Goal: Task Accomplishment & Management: Use online tool/utility

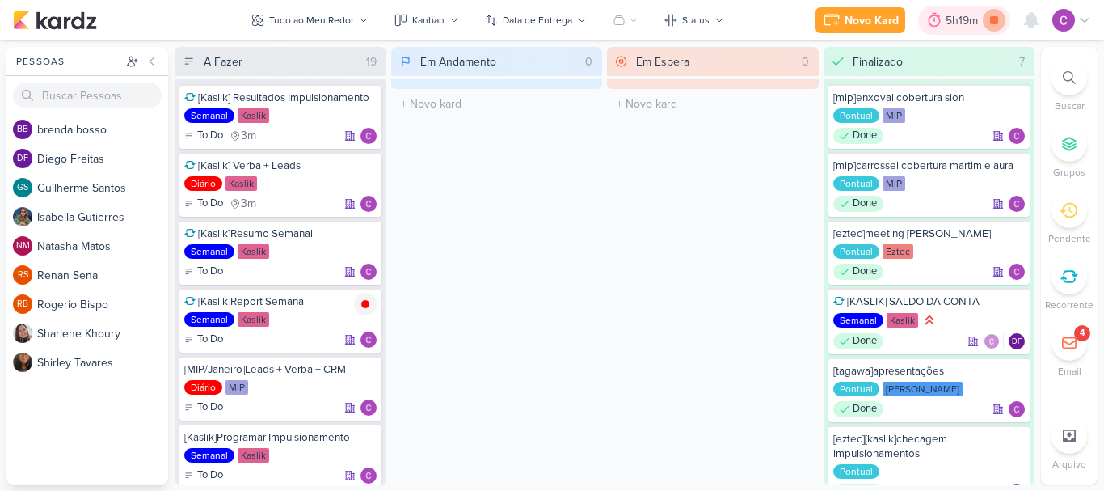
click at [999, 21] on icon at bounding box center [994, 20] width 23 height 23
click at [1069, 76] on icon at bounding box center [1069, 77] width 13 height 13
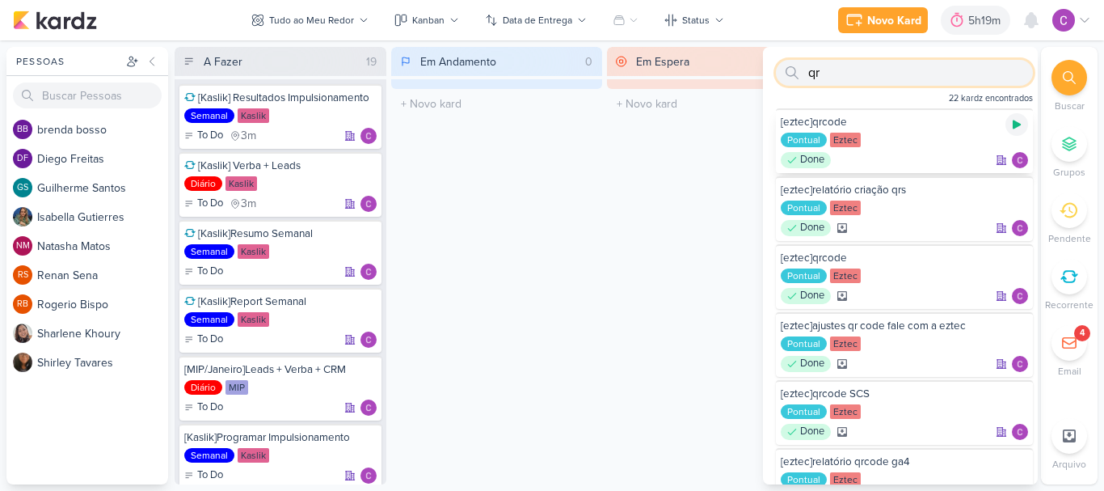
type input "qr"
click at [1011, 125] on icon at bounding box center [1017, 124] width 13 height 13
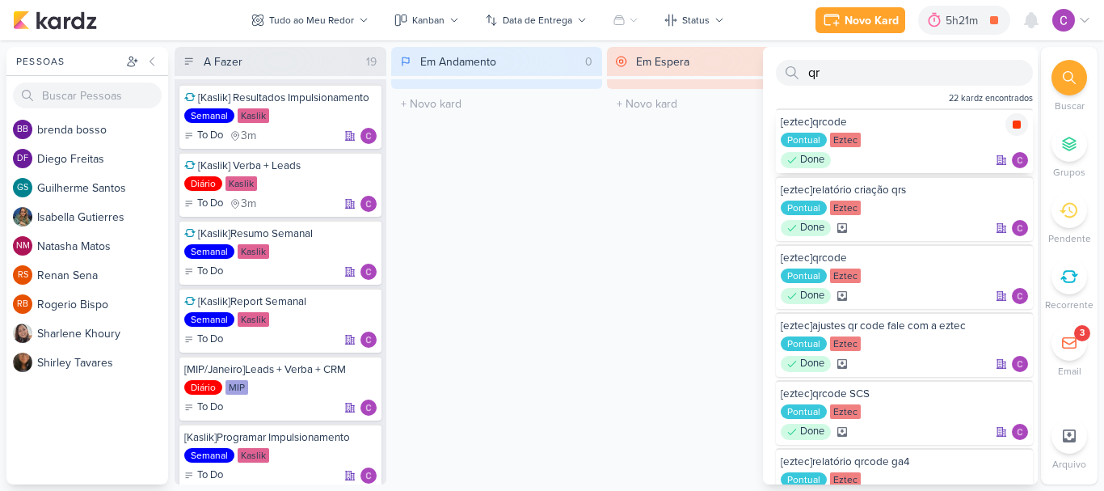
click at [1014, 125] on icon at bounding box center [1017, 124] width 8 height 8
click at [993, 12] on div "5h21m" at bounding box center [987, 20] width 37 height 17
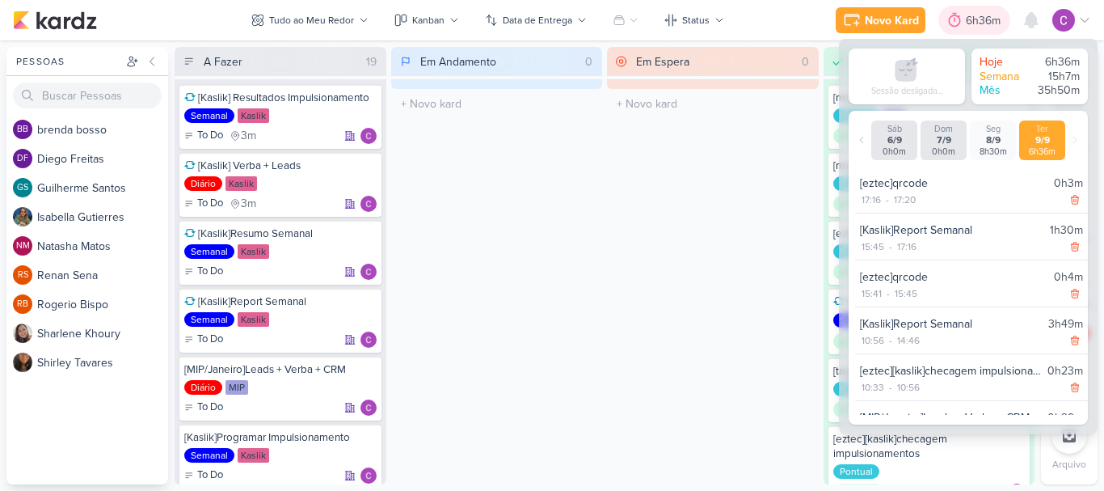
click at [983, 15] on div "6h36m" at bounding box center [986, 20] width 40 height 17
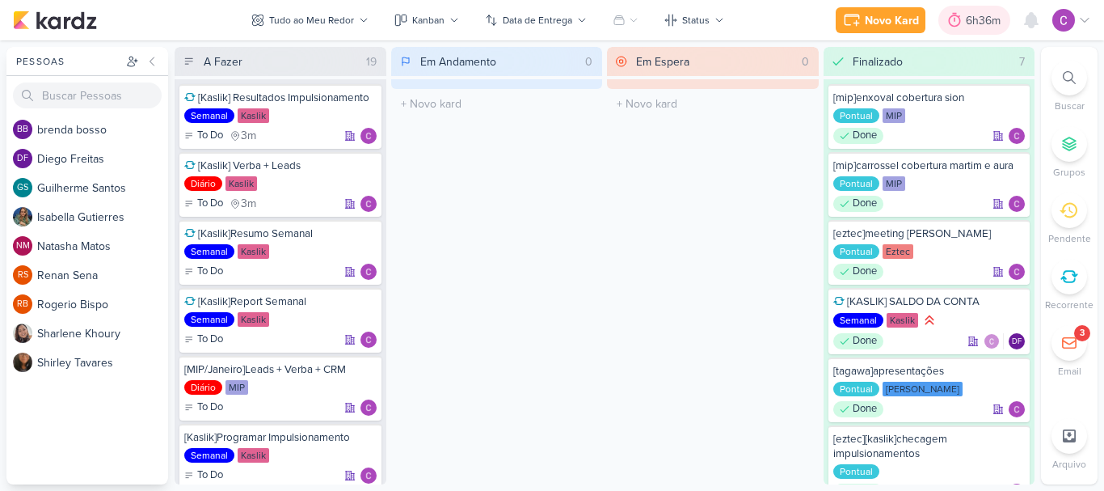
click at [978, 17] on div "6h36m" at bounding box center [986, 20] width 40 height 17
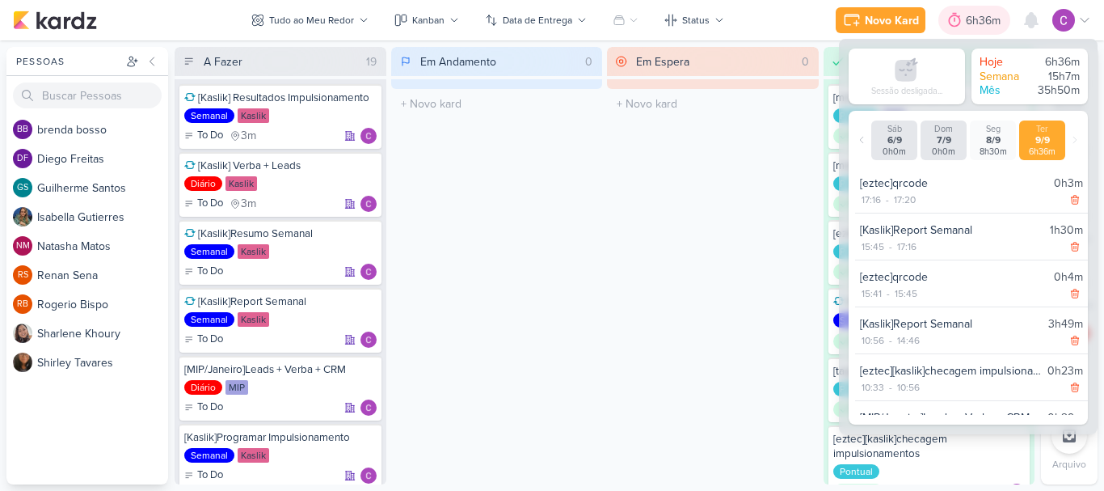
click at [978, 17] on div "6h36m" at bounding box center [986, 20] width 40 height 17
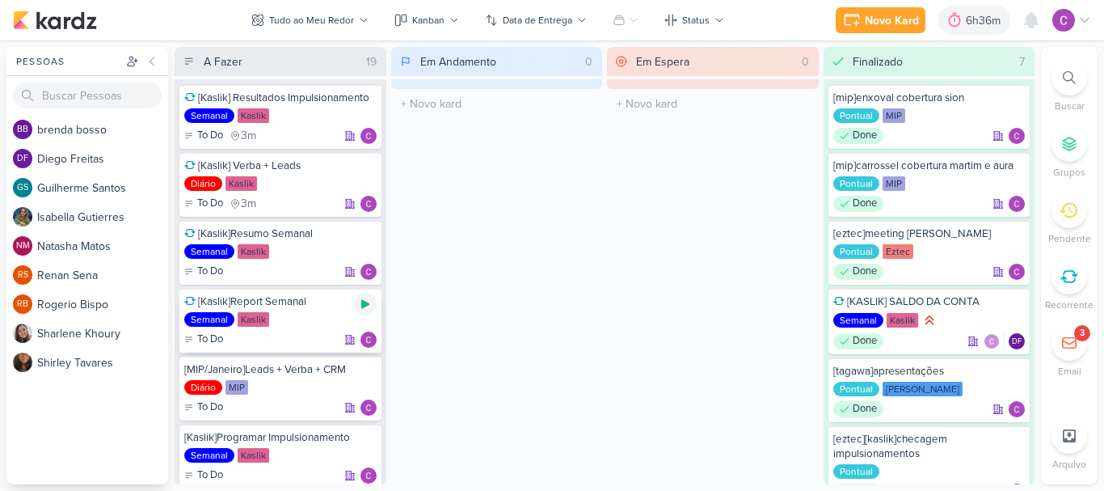
click at [369, 304] on icon at bounding box center [365, 304] width 8 height 9
click at [369, 304] on icon at bounding box center [365, 304] width 8 height 8
click at [973, 23] on div "6h36m" at bounding box center [986, 20] width 40 height 17
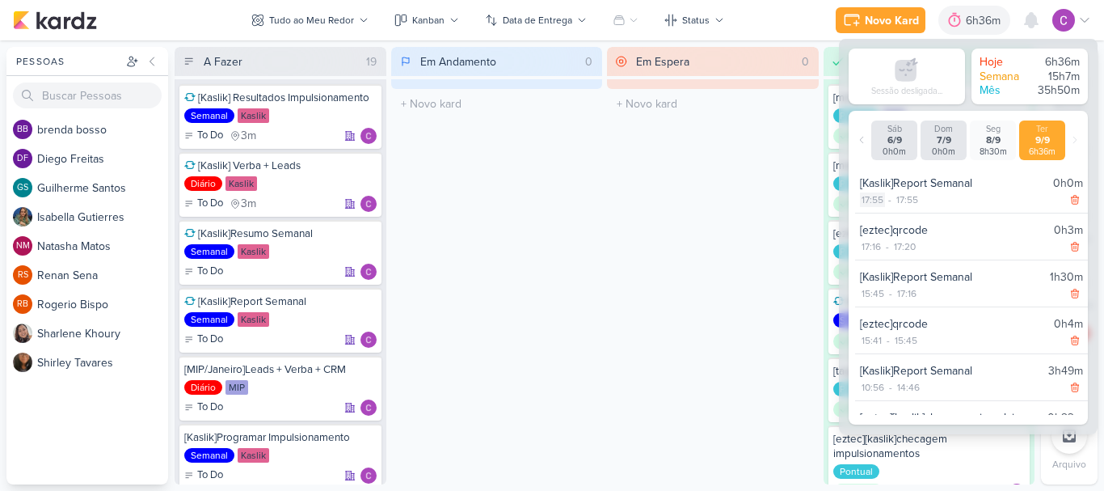
click at [879, 204] on div "17:55" at bounding box center [872, 199] width 25 height 15
select select "17"
click at [898, 220] on select "00 01 02 03 04 05 06 07 08 09 10 11 12 13 14 15 16 17 18 19 20 21 22 23 24 25 2…" at bounding box center [900, 219] width 23 height 19
select select "21"
click at [889, 210] on select "00 01 02 03 04 05 06 07 08 09 10 11 12 13 14 15 16 17 18 19 20 21 22 23 24 25 2…" at bounding box center [900, 219] width 23 height 19
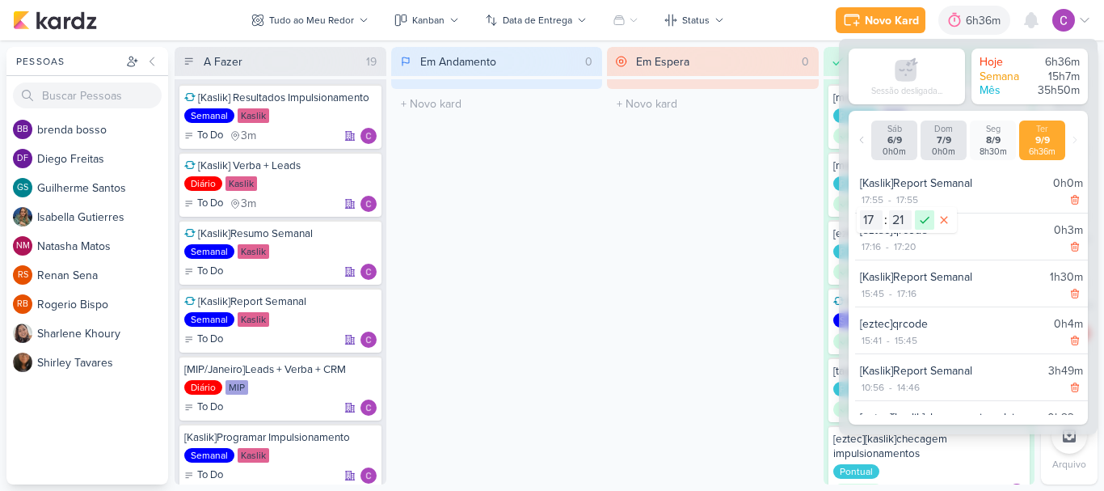
click at [923, 216] on icon at bounding box center [924, 219] width 19 height 19
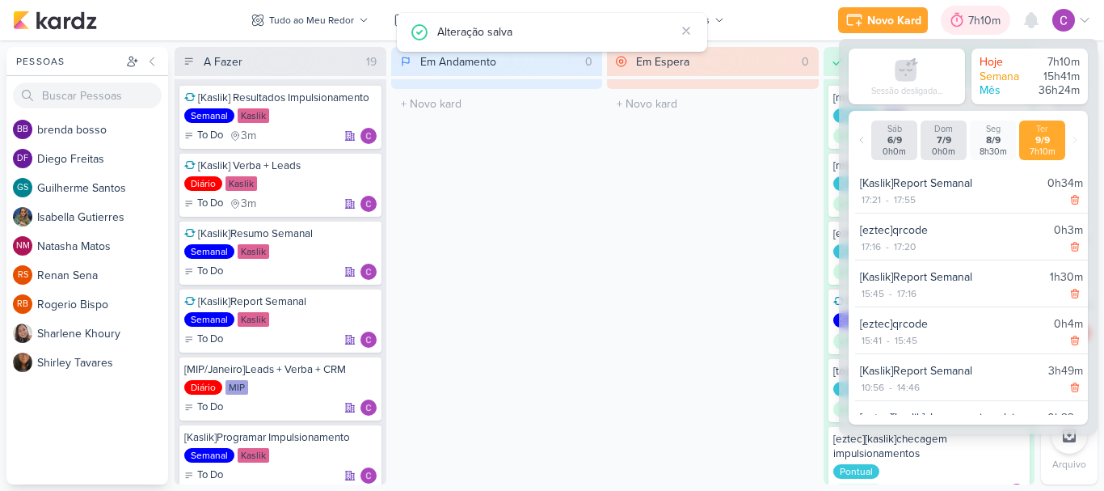
click at [986, 20] on div "7h10m" at bounding box center [987, 20] width 37 height 17
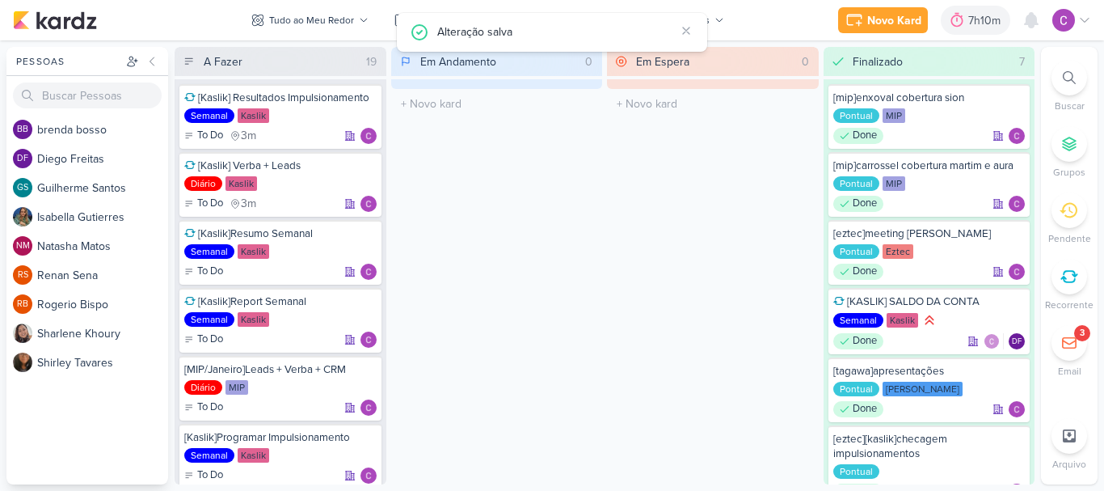
click at [627, 304] on div "Em Espera 0 O título do kard deve ter menos que 100 caracteres" at bounding box center [713, 265] width 212 height 437
click at [982, 19] on div "7h10m" at bounding box center [987, 20] width 37 height 17
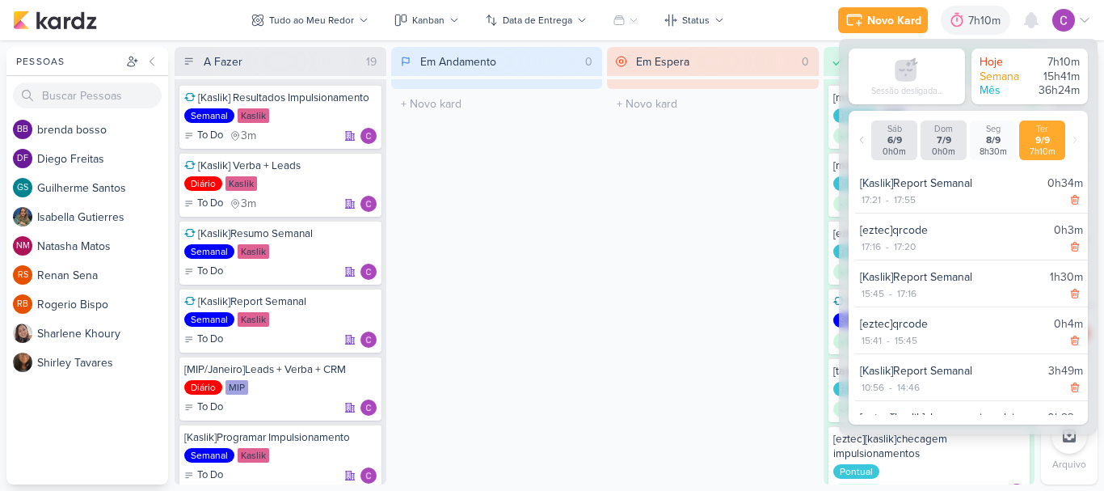
click at [786, 162] on div "Em Espera 0 O título do kard deve ter menos que 100 caracteres" at bounding box center [713, 265] width 212 height 437
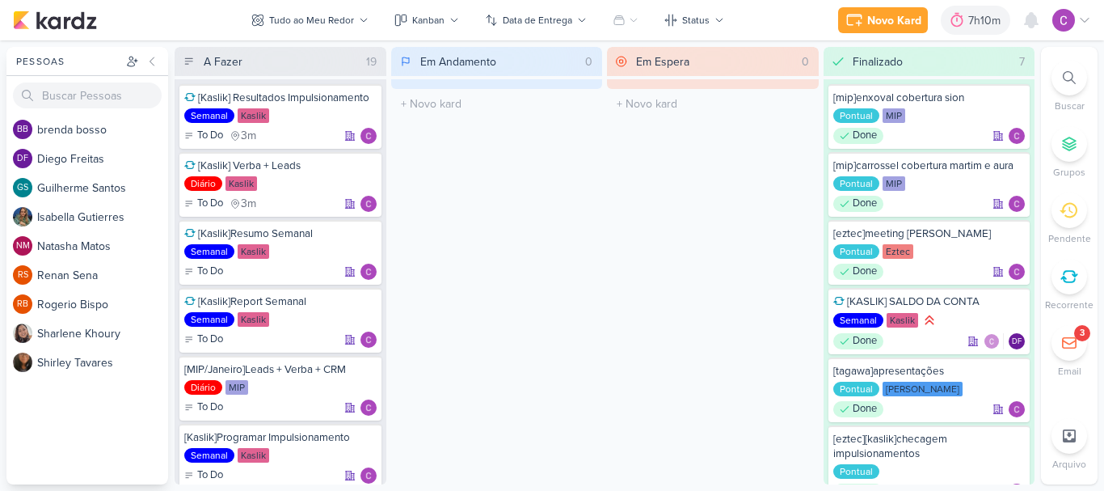
click at [1061, 79] on div at bounding box center [1070, 78] width 36 height 36
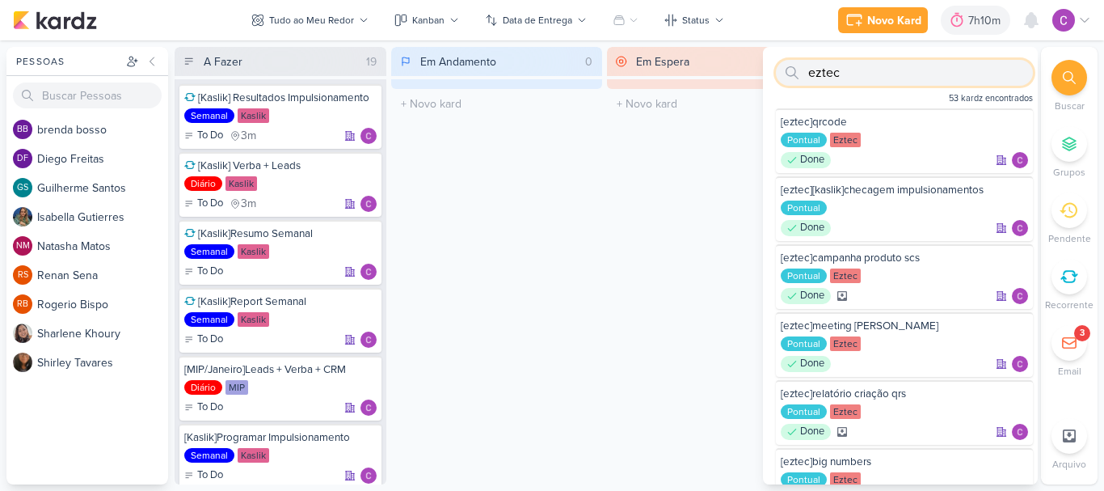
type input "eztec"
click at [1004, 91] on div "eztec 53 kardz encontrados" at bounding box center [900, 77] width 275 height 61
click at [981, 25] on div "7h10m" at bounding box center [987, 20] width 37 height 17
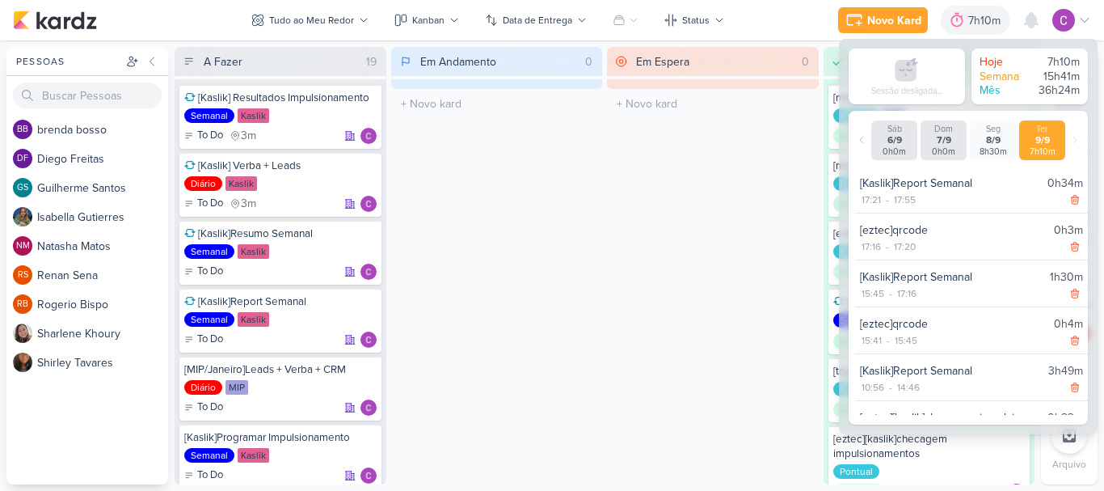
click at [923, 65] on div "Sessão desligada..." at bounding box center [907, 76] width 100 height 43
click at [859, 143] on icon at bounding box center [862, 140] width 10 height 10
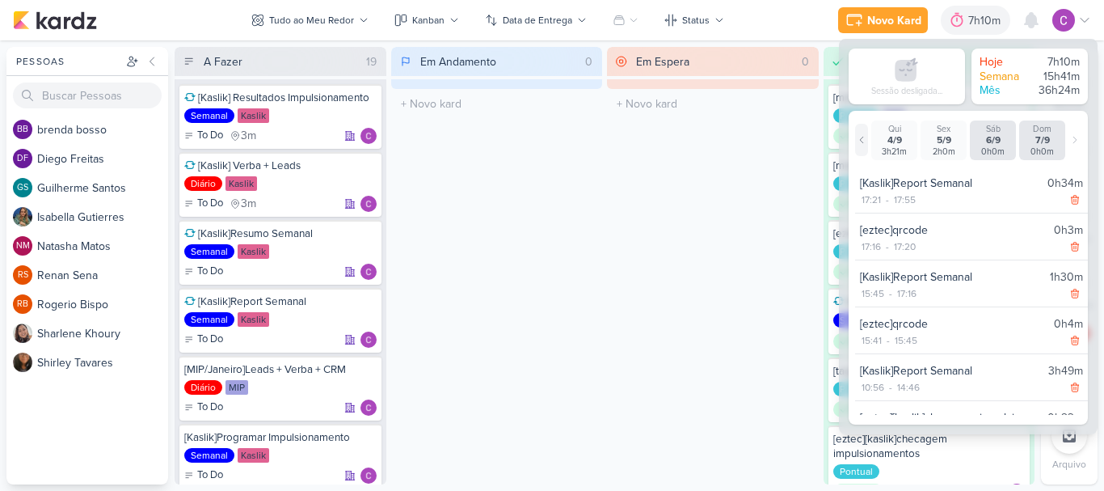
click at [866, 143] on icon at bounding box center [862, 140] width 10 height 10
click at [865, 141] on icon at bounding box center [862, 140] width 10 height 10
click at [686, 149] on div "Em Espera 0 O título do kard deve ter menos que 100 caracteres" at bounding box center [713, 265] width 212 height 437
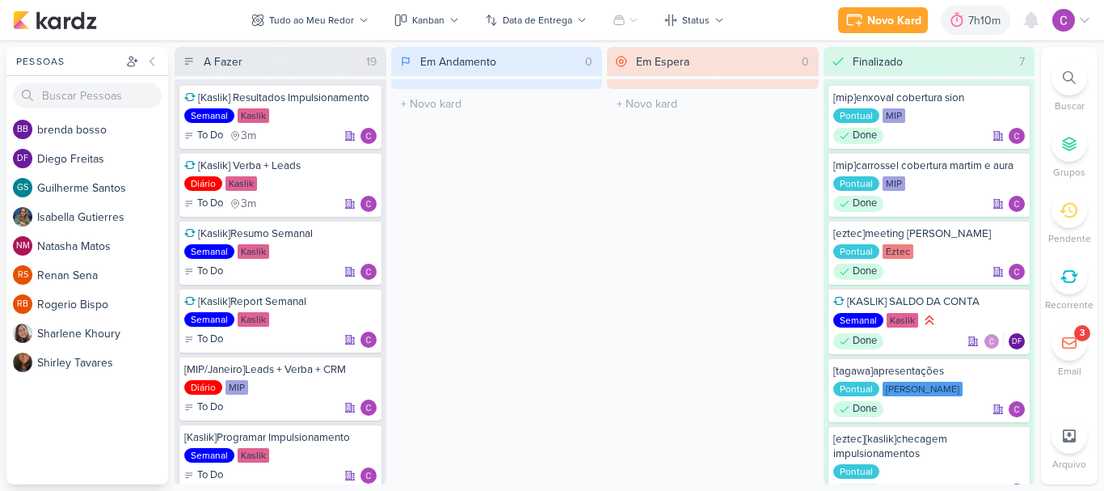
click at [684, 163] on div "Em Espera 0 O título do kard deve ter menos que 100 caracteres" at bounding box center [713, 265] width 212 height 437
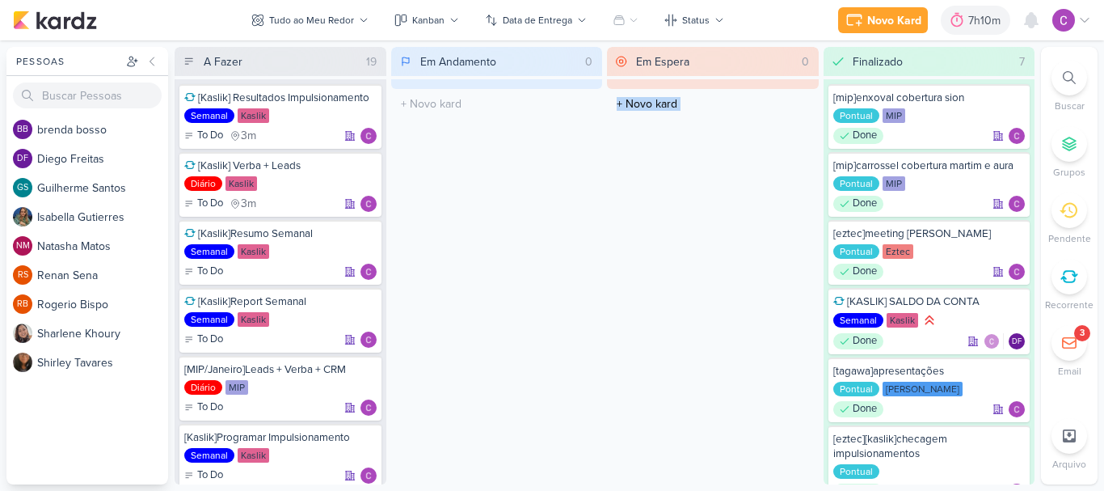
click at [684, 163] on div "Em Espera 0 O título do kard deve ter menos que 100 caracteres" at bounding box center [713, 265] width 212 height 437
click at [637, 150] on div "Em Espera 0 O título do kard deve ter menos que 100 caracteres" at bounding box center [713, 265] width 212 height 437
click at [643, 149] on div "Em Espera 0 O título do kard deve ter menos que 100 caracteres" at bounding box center [713, 265] width 212 height 437
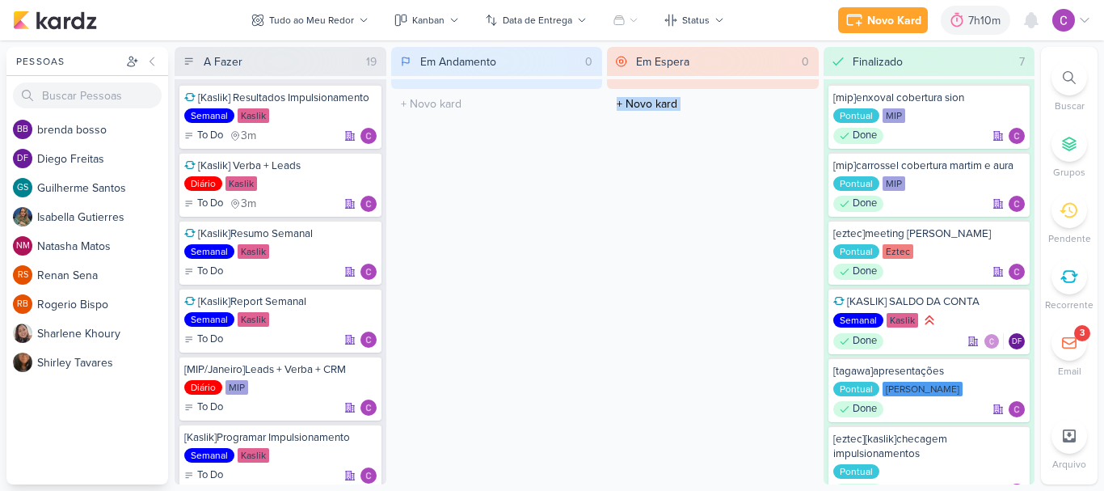
click at [643, 149] on div "Em Espera 0 O título do kard deve ter menos que 100 caracteres" at bounding box center [713, 265] width 212 height 437
drag, startPoint x: 643, startPoint y: 149, endPoint x: 494, endPoint y: 179, distance: 151.9
click at [494, 181] on div "A Fazer 19 [Kaslik] Resultados Impulsionamento Semanal Kaslik To Do 3m" at bounding box center [605, 265] width 860 height 437
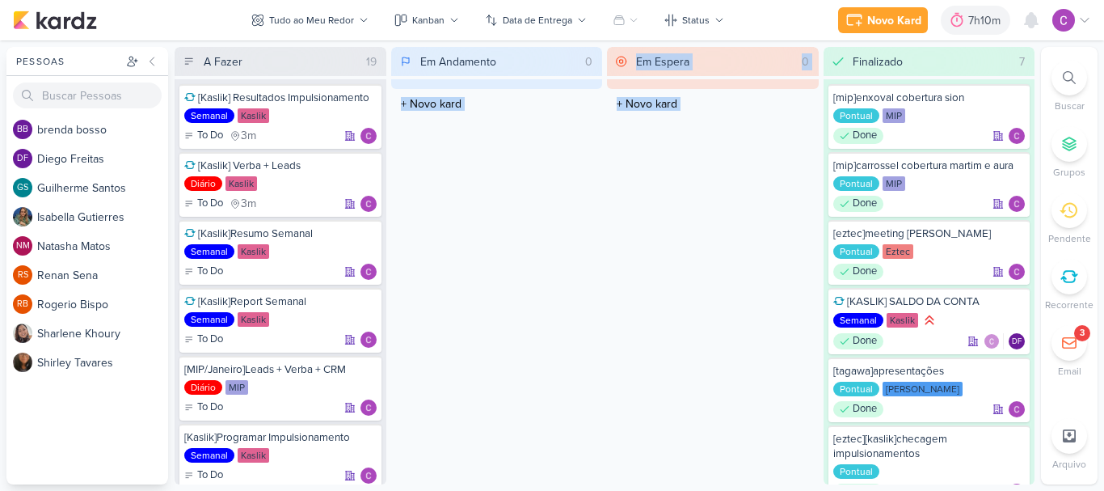
click at [494, 171] on div "Em Andamento 0 O título do kard deve ter menos que 100 caracteres" at bounding box center [497, 265] width 212 height 437
click at [564, 166] on div "Em Andamento 0 O título do kard deve ter menos que 100 caracteres" at bounding box center [497, 265] width 212 height 437
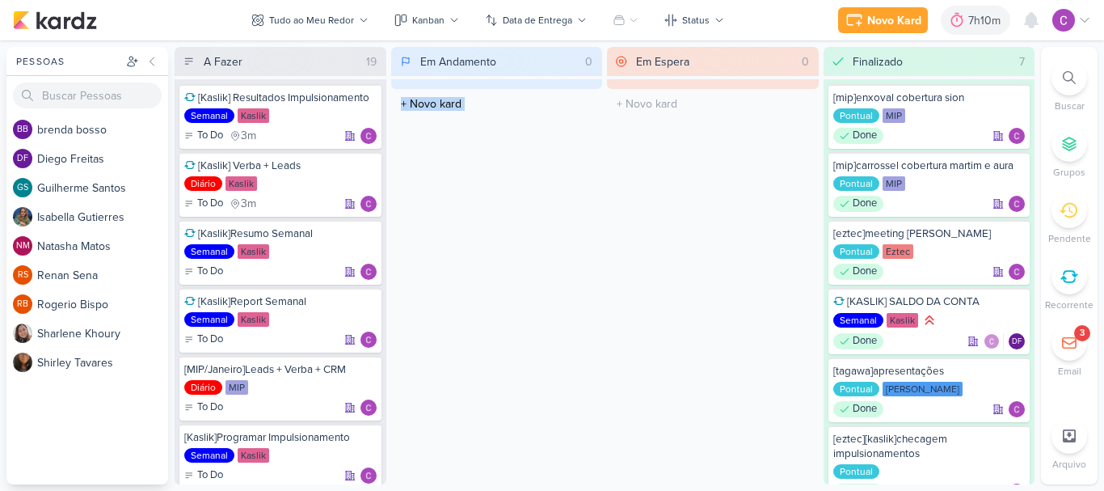
click at [564, 167] on div "Em Andamento 0 O título do kard deve ter menos que 100 caracteres" at bounding box center [497, 265] width 212 height 437
click at [583, 99] on input "text" at bounding box center [497, 103] width 205 height 23
click at [603, 146] on div "A Fazer 19 [Kaslik] Resultados Impulsionamento Semanal Kaslik To Do 3m" at bounding box center [605, 265] width 860 height 437
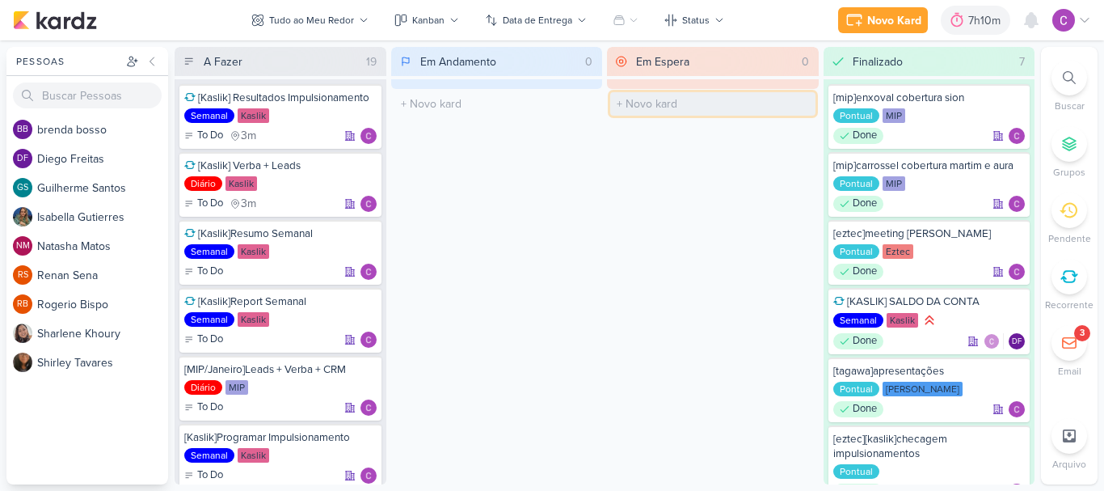
click at [710, 103] on input "text" at bounding box center [712, 103] width 205 height 23
click at [703, 173] on div "Em Espera 0 O título do kard deve ter menos que 100 caracteres" at bounding box center [713, 265] width 212 height 437
click at [312, 72] on div "A Fazer 19" at bounding box center [292, 61] width 183 height 29
click at [475, 65] on div "Em Andamento" at bounding box center [458, 61] width 76 height 17
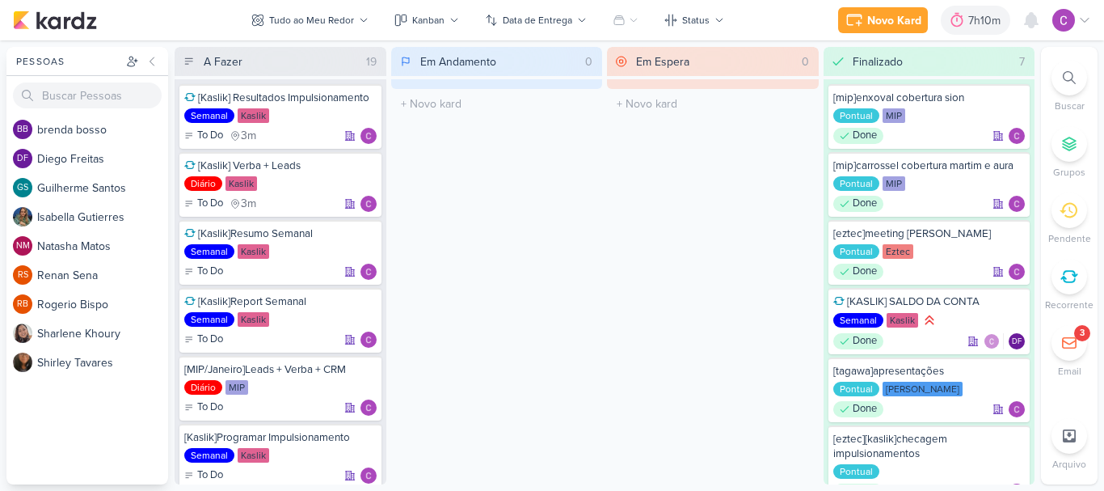
click at [930, 70] on div "Finalizado 7" at bounding box center [941, 61] width 183 height 29
click at [875, 18] on div "Novo Kard" at bounding box center [895, 20] width 54 height 17
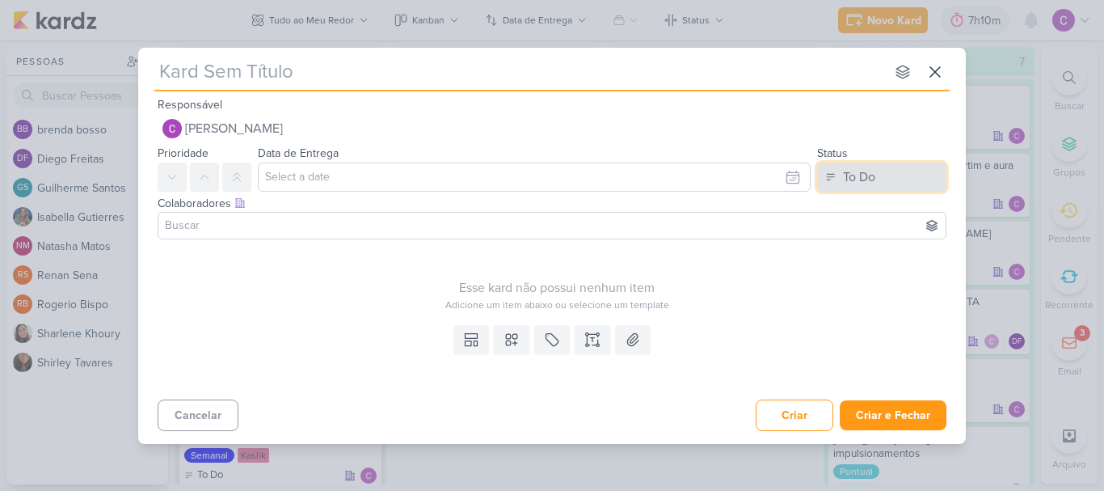
click at [888, 173] on button "To Do" at bounding box center [881, 177] width 129 height 29
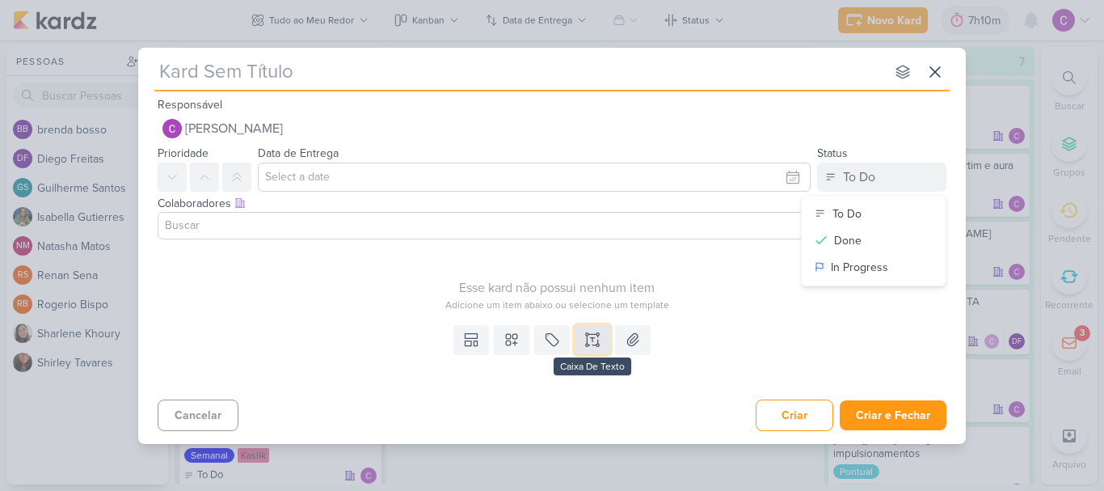
click at [591, 340] on icon at bounding box center [593, 339] width 16 height 16
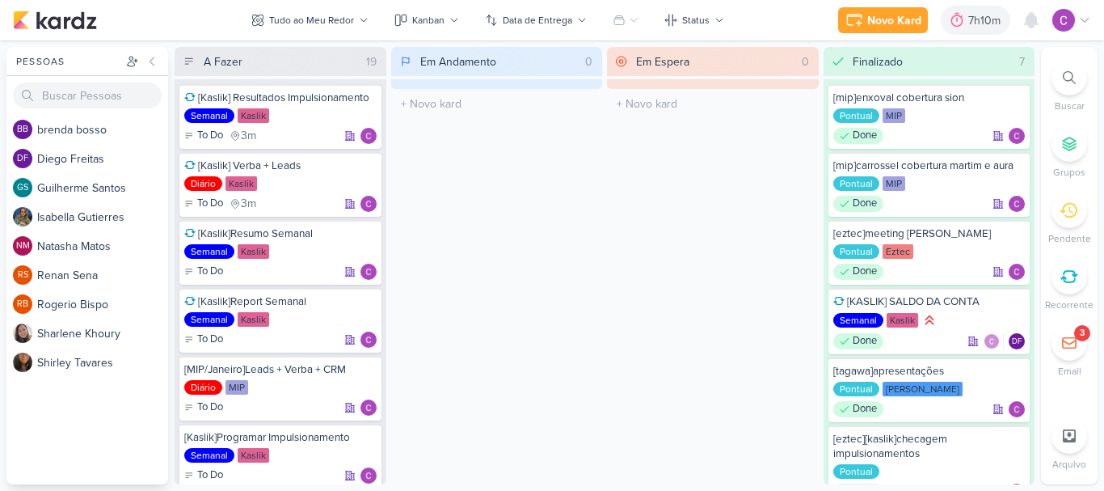
click at [619, 264] on div "Em Espera 0 O título do kard deve ter menos que 100 caracteres" at bounding box center [713, 265] width 212 height 437
click at [986, 19] on div "7h10m" at bounding box center [987, 20] width 37 height 17
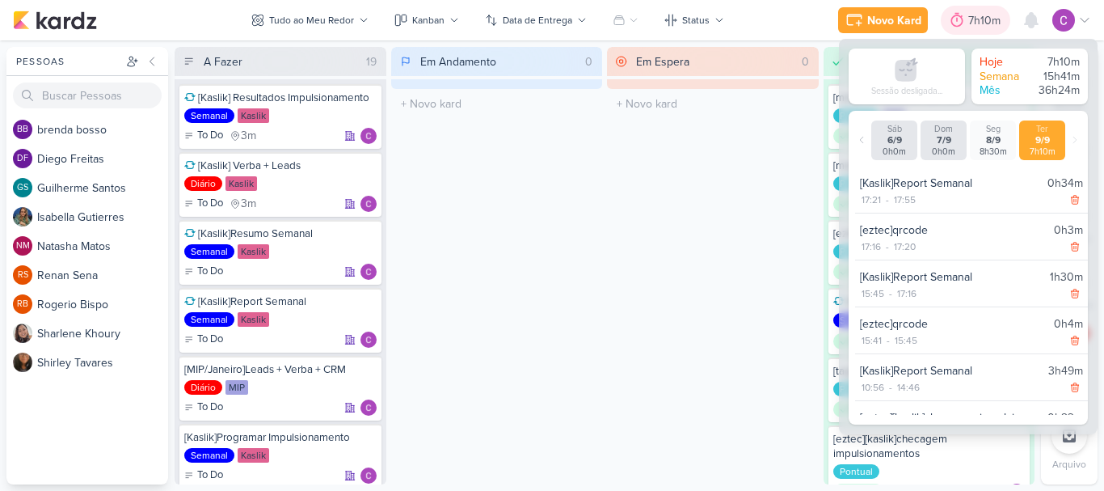
click at [986, 19] on div "7h10m" at bounding box center [987, 20] width 37 height 17
